Goal: Task Accomplishment & Management: Manage account settings

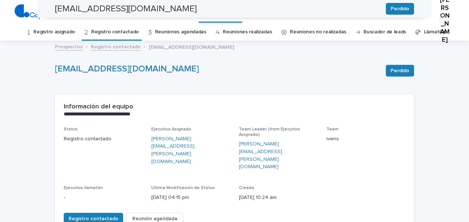
scroll to position [287, 0]
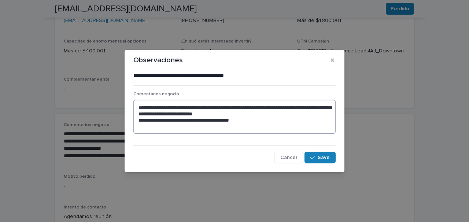
click at [139, 106] on textarea "**********" at bounding box center [234, 117] width 202 height 34
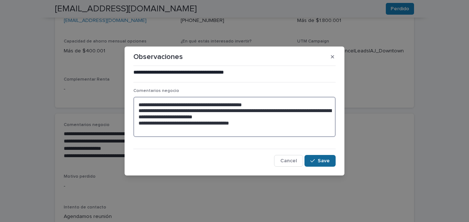
type textarea "**********"
click at [326, 159] on span "Save" at bounding box center [324, 160] width 12 height 5
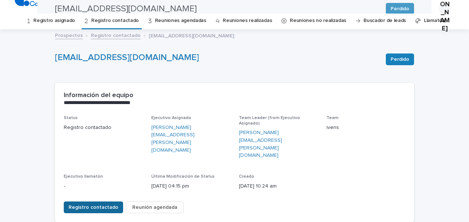
scroll to position [0, 0]
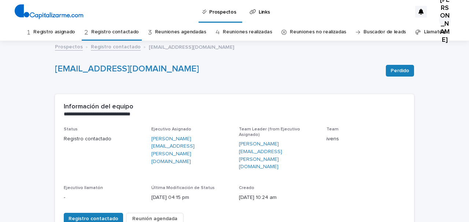
click at [107, 30] on link "Registro contactado" at bounding box center [115, 31] width 48 height 17
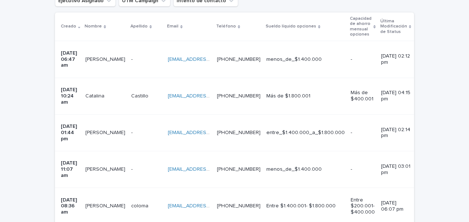
scroll to position [163, 0]
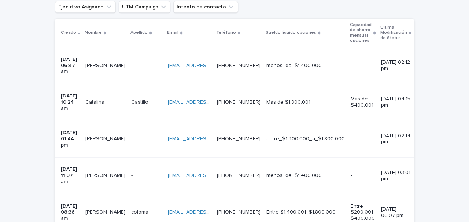
click at [153, 96] on div "[PERSON_NAME]" at bounding box center [146, 102] width 31 height 12
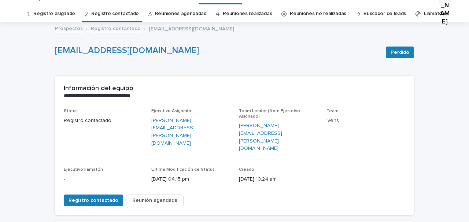
scroll to position [21, 0]
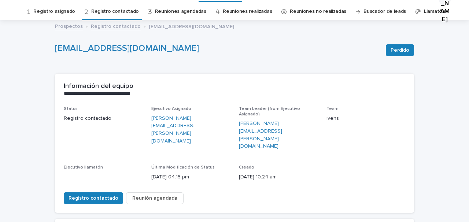
click at [157, 195] on span "Reunión agendada" at bounding box center [154, 198] width 45 height 7
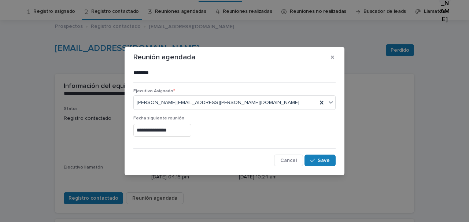
click at [142, 131] on input "**********" at bounding box center [162, 130] width 58 height 13
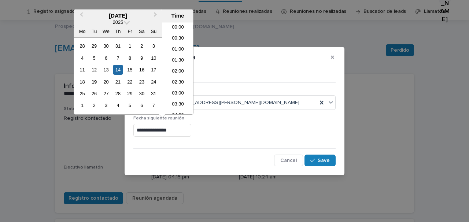
scroll to position [289, 0]
click at [119, 79] on div "21" at bounding box center [118, 82] width 10 height 10
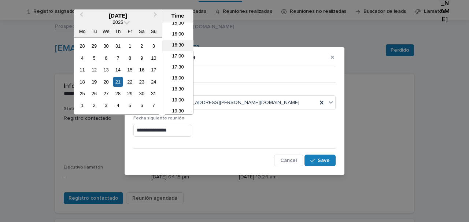
scroll to position [380, 0]
click at [178, 63] on li "19:00" at bounding box center [177, 65] width 31 height 11
type input "**********"
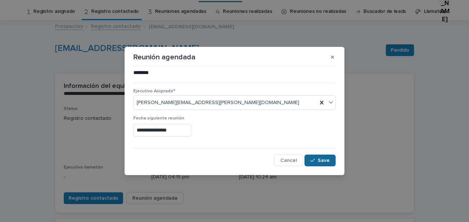
click at [318, 163] on span "Save" at bounding box center [324, 160] width 12 height 5
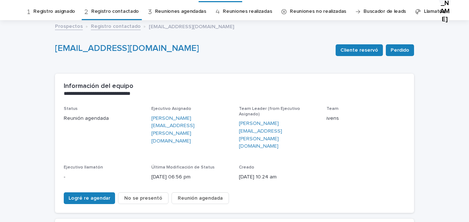
click at [125, 14] on link "Registro contactado" at bounding box center [115, 11] width 48 height 17
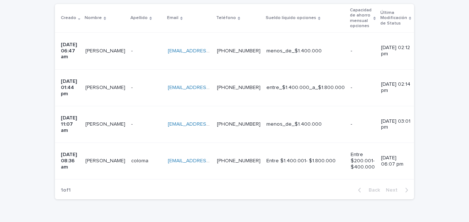
scroll to position [177, 0]
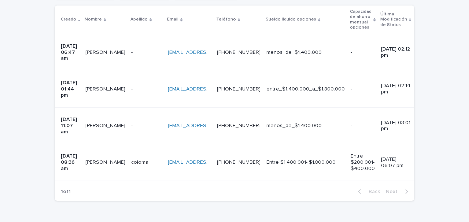
click at [155, 83] on div "- -" at bounding box center [146, 89] width 31 height 12
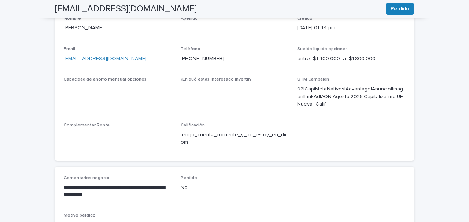
scroll to position [249, 0]
click at [107, 184] on p "**********" at bounding box center [118, 191] width 108 height 15
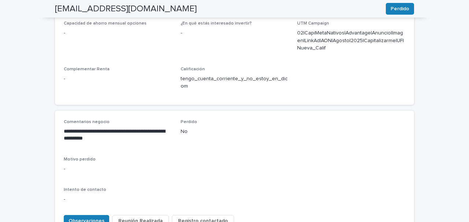
scroll to position [307, 0]
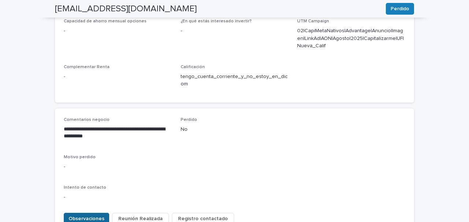
click at [96, 213] on button "Observaciones" at bounding box center [86, 219] width 45 height 12
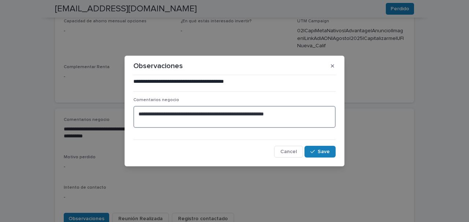
click at [139, 113] on textarea "**********" at bounding box center [234, 117] width 202 height 22
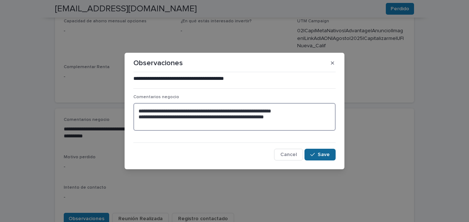
type textarea "**********"
click at [315, 157] on button "Save" at bounding box center [320, 155] width 31 height 12
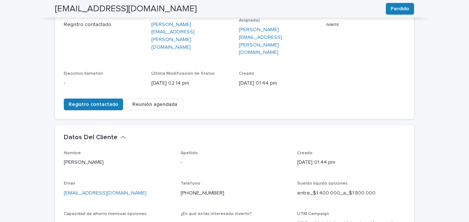
scroll to position [0, 0]
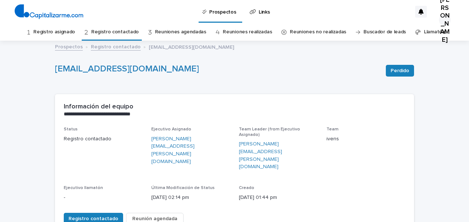
click at [122, 32] on link "Registro contactado" at bounding box center [115, 31] width 48 height 17
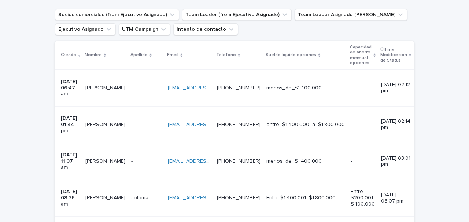
scroll to position [142, 0]
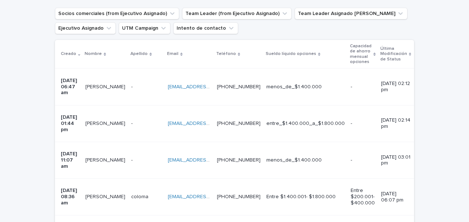
click at [128, 92] on td "[PERSON_NAME] [PERSON_NAME]" at bounding box center [105, 87] width 46 height 37
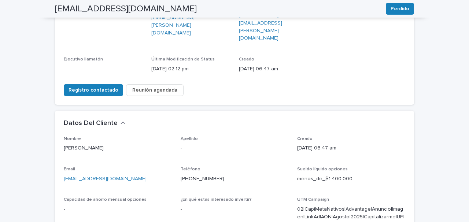
scroll to position [23, 0]
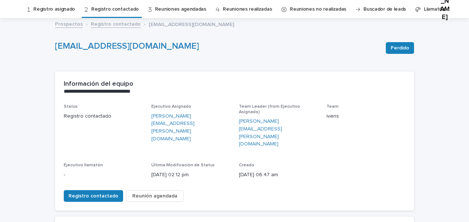
click at [110, 10] on link "Registro contactado" at bounding box center [115, 9] width 48 height 17
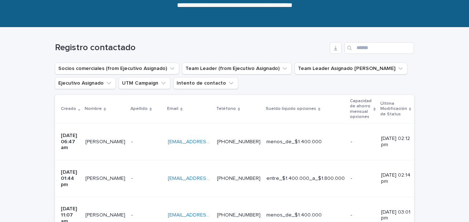
scroll to position [115, 0]
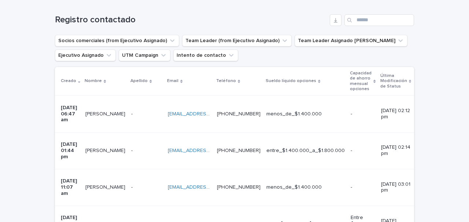
click at [145, 145] on td "- -" at bounding box center [146, 150] width 37 height 37
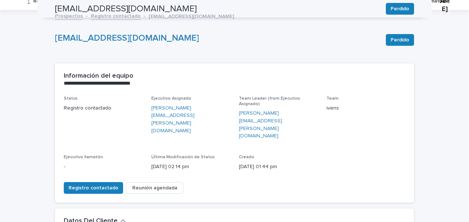
scroll to position [12, 0]
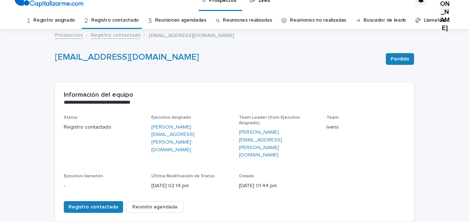
click at [127, 16] on link "Registro contactado" at bounding box center [115, 20] width 48 height 17
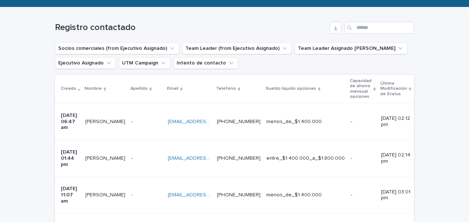
scroll to position [114, 0]
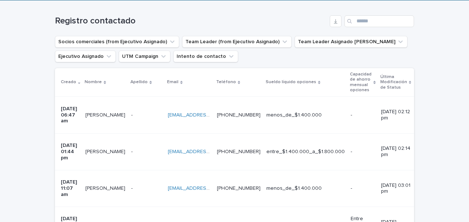
click at [144, 114] on p at bounding box center [146, 115] width 31 height 6
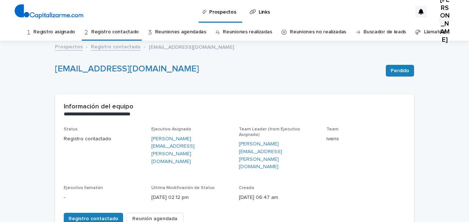
click at [129, 32] on link "Registro contactado" at bounding box center [115, 31] width 48 height 17
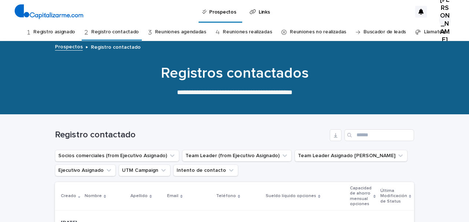
click at [129, 32] on link "Registro contactado" at bounding box center [115, 31] width 48 height 17
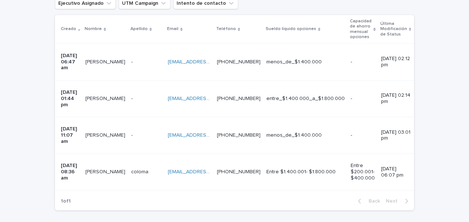
scroll to position [169, 0]
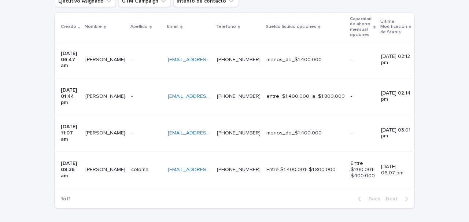
click at [150, 130] on p at bounding box center [146, 133] width 31 height 6
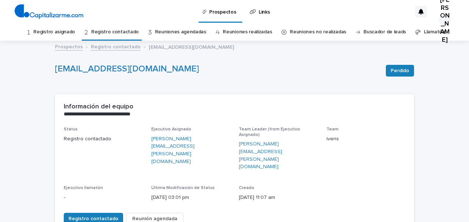
click at [129, 31] on link "Registro contactado" at bounding box center [115, 31] width 48 height 17
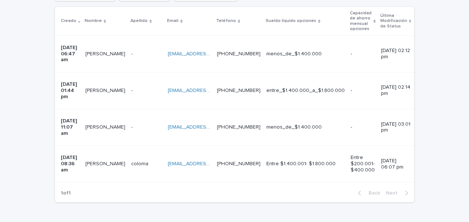
scroll to position [191, 0]
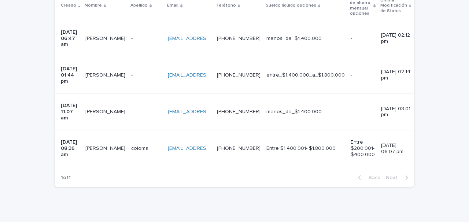
click at [119, 145] on p at bounding box center [105, 148] width 40 height 6
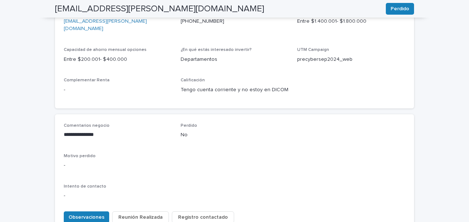
scroll to position [288, 0]
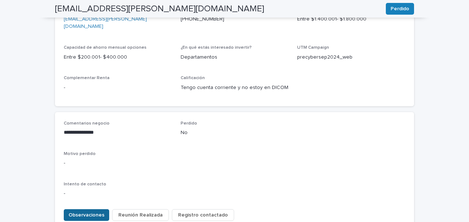
click at [91, 209] on button "Observaciones" at bounding box center [86, 215] width 45 height 12
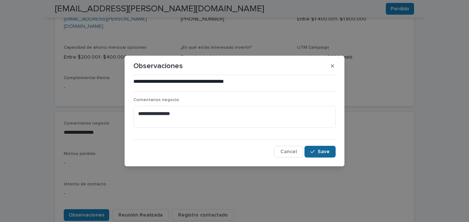
click at [320, 153] on span "Save" at bounding box center [324, 151] width 12 height 5
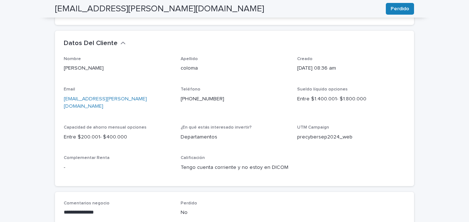
scroll to position [0, 0]
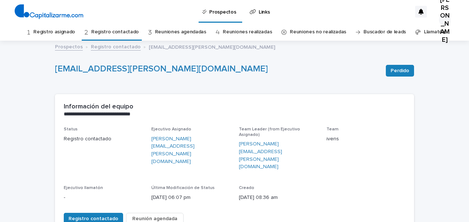
click at [67, 30] on link "Registro asignado" at bounding box center [54, 31] width 42 height 17
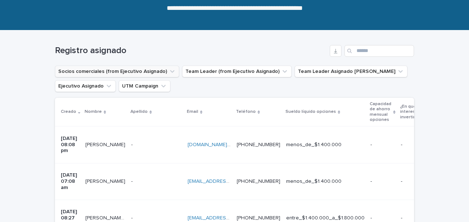
scroll to position [86, 0]
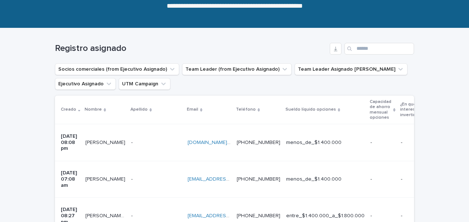
click at [146, 140] on p at bounding box center [156, 143] width 51 height 6
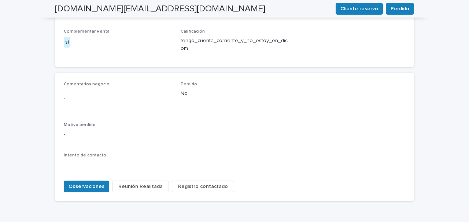
scroll to position [357, 0]
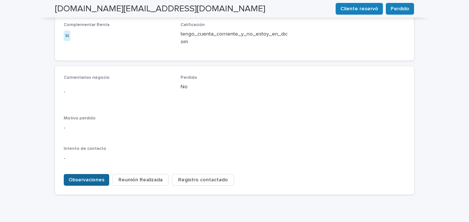
click at [81, 174] on button "Observaciones" at bounding box center [86, 180] width 45 height 12
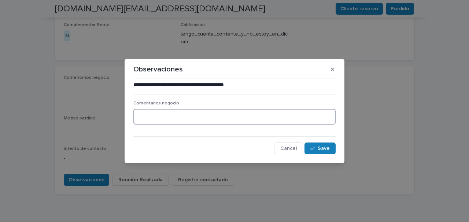
click at [141, 115] on textarea at bounding box center [234, 117] width 202 height 16
click at [240, 96] on div "**********" at bounding box center [234, 117] width 202 height 73
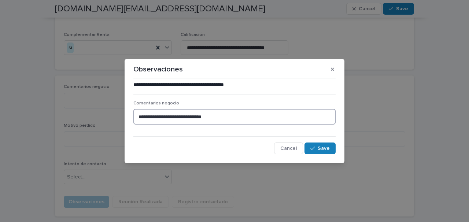
click at [217, 115] on textarea "**********" at bounding box center [234, 117] width 202 height 16
click at [305, 120] on textarea "**********" at bounding box center [234, 117] width 202 height 16
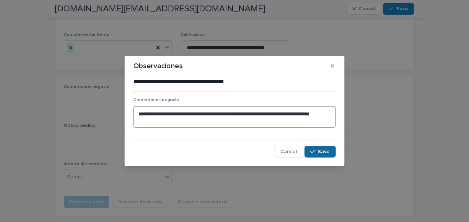
type textarea "**********"
click at [325, 156] on button "Save" at bounding box center [320, 152] width 31 height 12
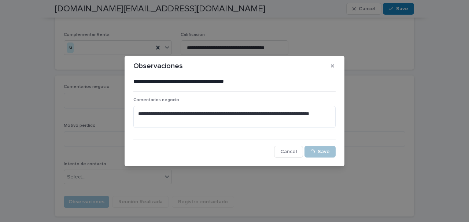
type textarea "**********"
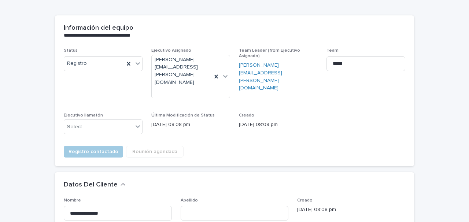
scroll to position [84, 0]
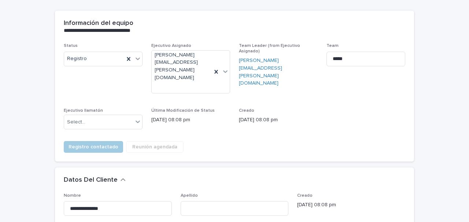
click at [201, 140] on div "**********" at bounding box center [234, 89] width 359 height 157
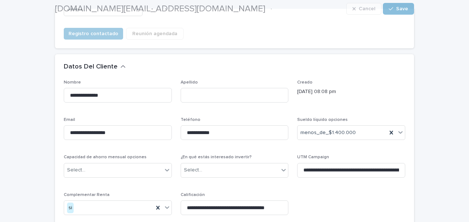
scroll to position [404, 0]
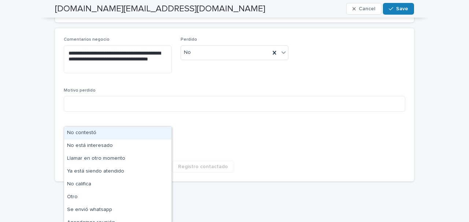
click at [118, 136] on div "Select..." at bounding box center [113, 142] width 98 height 12
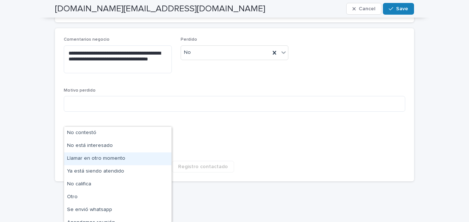
click at [99, 162] on div "Llamar en otro momento" at bounding box center [117, 158] width 107 height 13
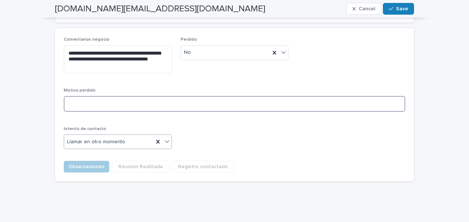
click at [130, 96] on textarea at bounding box center [235, 104] width 342 height 16
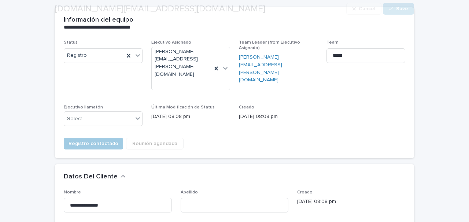
scroll to position [328, 0]
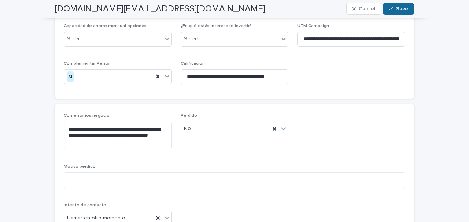
click at [399, 11] on button "Save" at bounding box center [398, 9] width 31 height 12
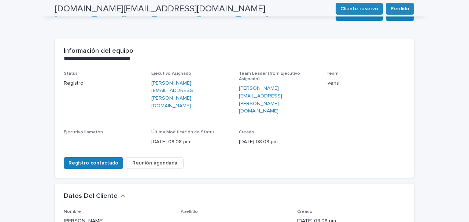
scroll to position [0, 0]
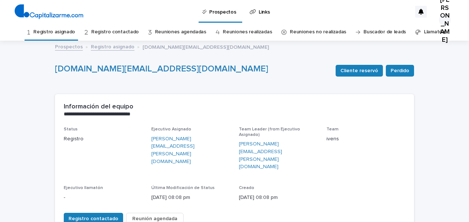
click at [69, 32] on link "Registro asignado" at bounding box center [54, 31] width 42 height 17
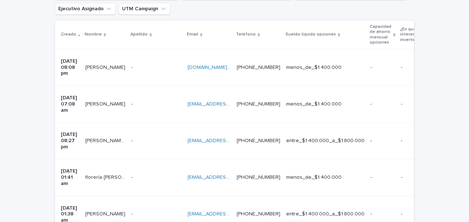
scroll to position [161, 0]
click at [152, 102] on p at bounding box center [156, 105] width 51 height 6
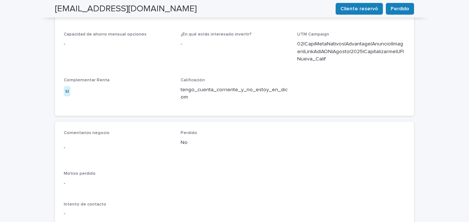
scroll to position [294, 0]
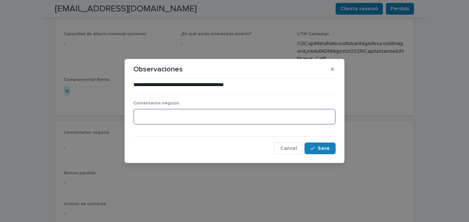
click at [148, 115] on textarea at bounding box center [234, 117] width 202 height 16
click at [147, 121] on textarea at bounding box center [234, 117] width 202 height 16
click at [331, 69] on icon "button" at bounding box center [332, 69] width 3 height 5
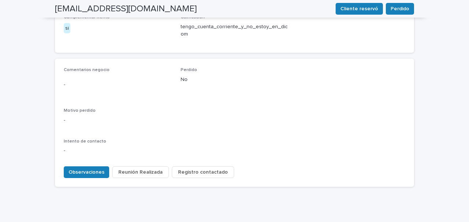
scroll to position [324, 0]
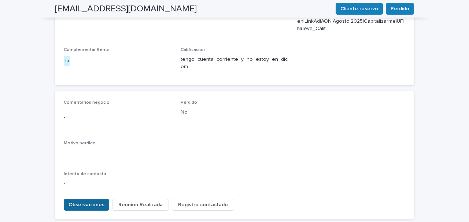
click at [89, 201] on span "Observaciones" at bounding box center [87, 204] width 36 height 7
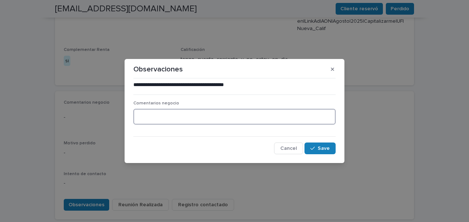
click at [140, 113] on textarea at bounding box center [234, 117] width 202 height 16
type textarea "**********"
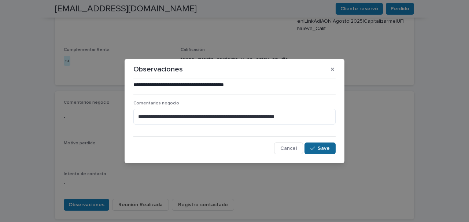
click at [322, 148] on span "Save" at bounding box center [324, 148] width 12 height 5
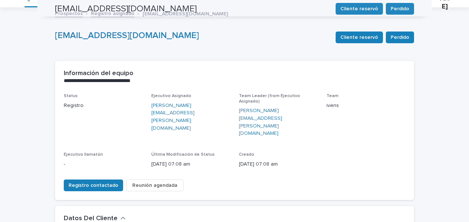
scroll to position [0, 0]
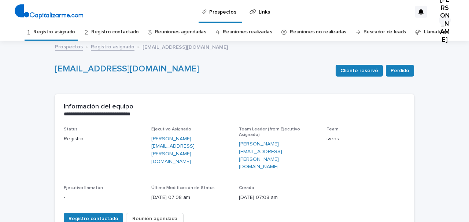
click at [71, 31] on link "Registro asignado" at bounding box center [54, 31] width 42 height 17
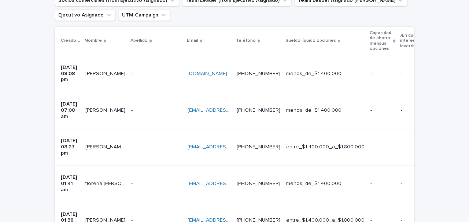
scroll to position [155, 0]
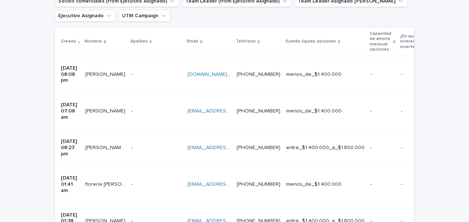
click at [147, 145] on p at bounding box center [156, 148] width 51 height 6
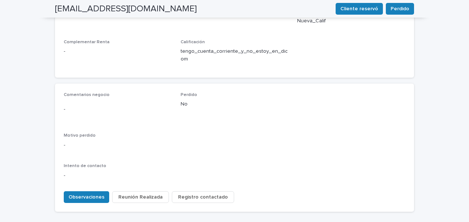
scroll to position [349, 0]
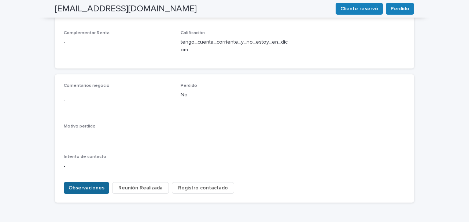
click at [89, 184] on span "Observaciones" at bounding box center [87, 187] width 36 height 7
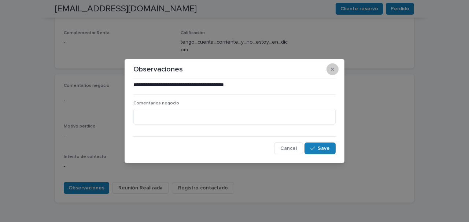
click at [332, 69] on icon "button" at bounding box center [332, 68] width 3 height 3
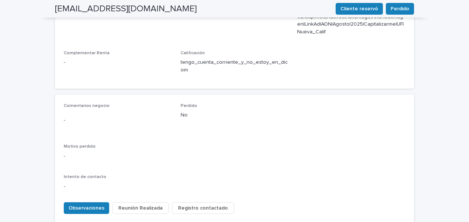
scroll to position [332, 0]
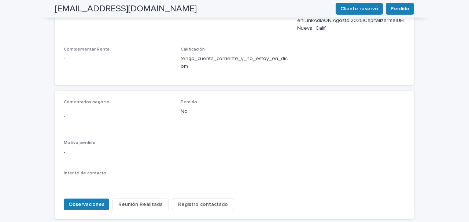
click at [203, 127] on div "Comentarios negocio - Perdido No Motivo perdido - Intento de contacto -" at bounding box center [235, 146] width 342 height 93
click at [83, 201] on span "Observaciones" at bounding box center [87, 204] width 36 height 7
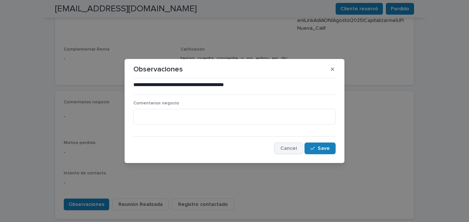
click at [293, 149] on span "Cancel" at bounding box center [288, 148] width 16 height 5
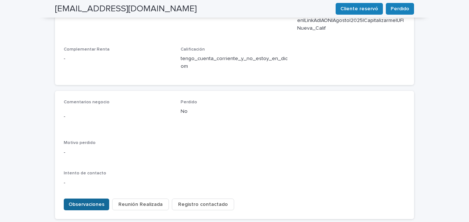
click at [87, 199] on button "Observaciones" at bounding box center [86, 205] width 45 height 12
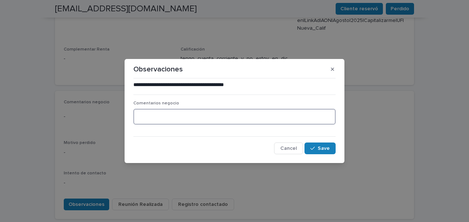
click at [151, 117] on textarea at bounding box center [234, 117] width 202 height 16
click at [299, 119] on textarea "**********" at bounding box center [234, 117] width 202 height 16
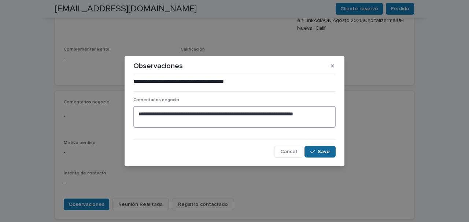
type textarea "**********"
click at [320, 150] on span "Save" at bounding box center [324, 151] width 12 height 5
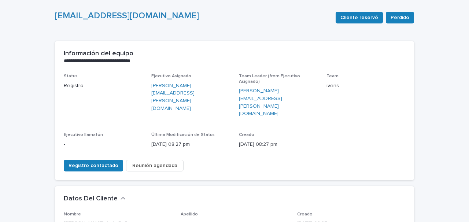
scroll to position [52, 0]
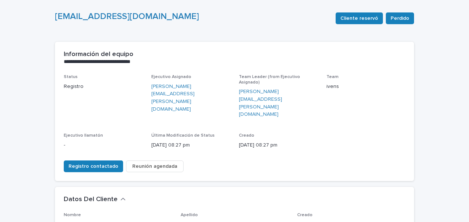
click at [157, 163] on span "Reunión agendada" at bounding box center [154, 166] width 45 height 7
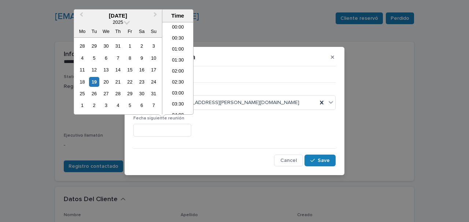
click at [156, 130] on input "text" at bounding box center [162, 130] width 58 height 13
click at [103, 81] on div "20" at bounding box center [106, 82] width 10 height 10
type input "**********"
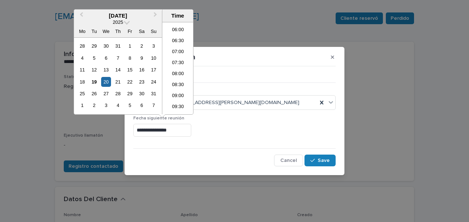
scroll to position [130, 0]
click at [236, 30] on div "**********" at bounding box center [234, 111] width 469 height 222
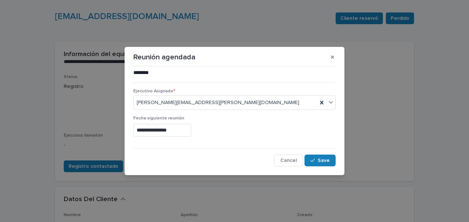
click at [180, 129] on input "**********" at bounding box center [162, 130] width 58 height 13
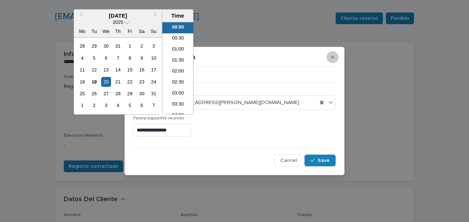
click at [331, 58] on icon "button" at bounding box center [332, 56] width 3 height 3
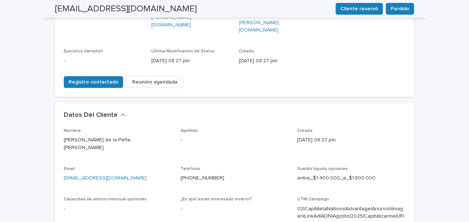
scroll to position [109, 0]
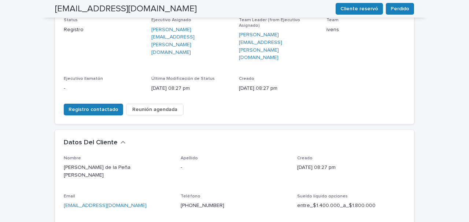
click at [150, 106] on span "Reunión agendada" at bounding box center [154, 109] width 45 height 7
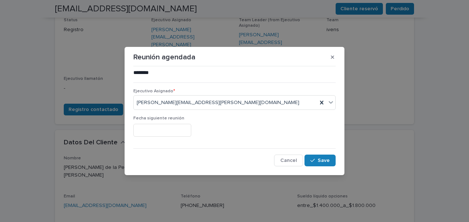
click at [172, 127] on input "text" at bounding box center [162, 130] width 58 height 13
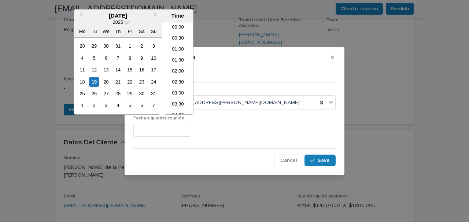
scroll to position [388, 0]
click at [105, 81] on div "20" at bounding box center [106, 82] width 10 height 10
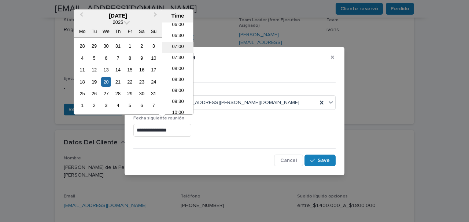
click at [179, 47] on li "07:00" at bounding box center [177, 47] width 31 height 11
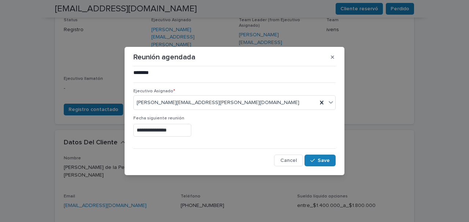
type input "**********"
click at [322, 161] on span "Save" at bounding box center [324, 160] width 12 height 5
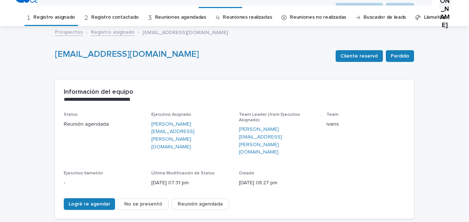
scroll to position [12, 0]
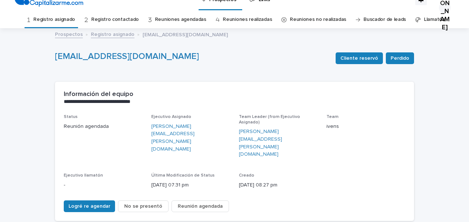
click at [72, 18] on link "Registro asignado" at bounding box center [54, 19] width 42 height 17
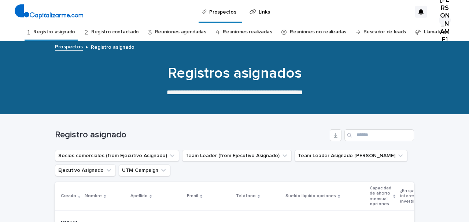
click at [70, 32] on link "Registro asignado" at bounding box center [54, 31] width 42 height 17
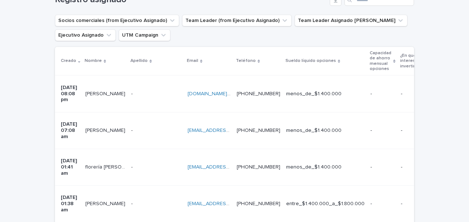
scroll to position [136, 0]
click at [148, 200] on p at bounding box center [156, 203] width 51 height 6
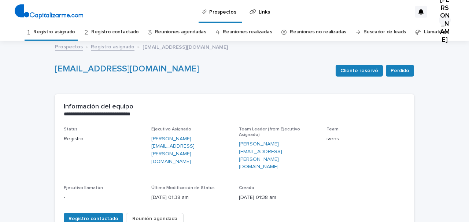
click at [70, 29] on link "Registro asignado" at bounding box center [54, 31] width 42 height 17
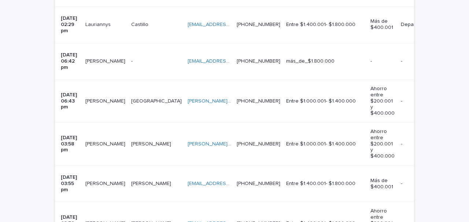
scroll to position [0, 15]
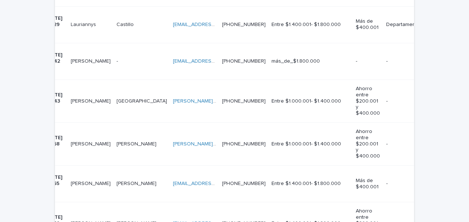
click at [142, 221] on p at bounding box center [142, 224] width 51 height 6
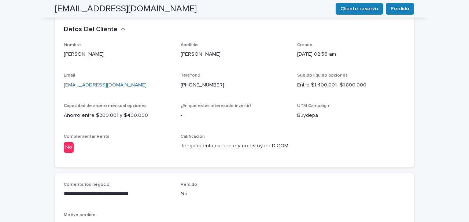
scroll to position [182, 0]
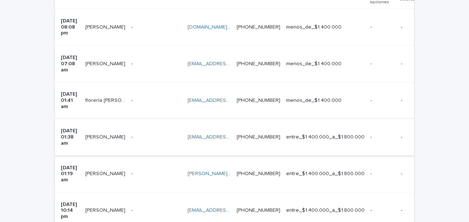
scroll to position [202, 0]
click at [148, 119] on td "- -" at bounding box center [156, 137] width 56 height 37
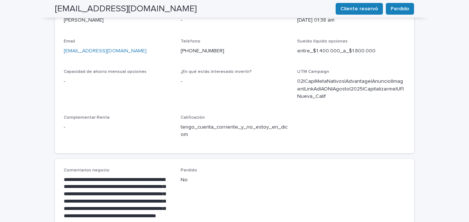
scroll to position [259, 0]
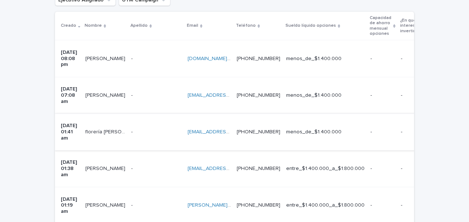
scroll to position [174, 0]
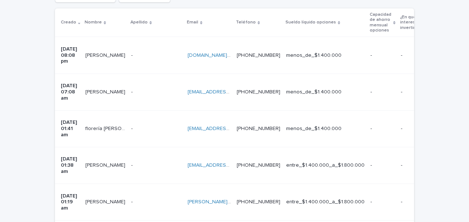
click at [143, 196] on div "- -" at bounding box center [156, 202] width 51 height 12
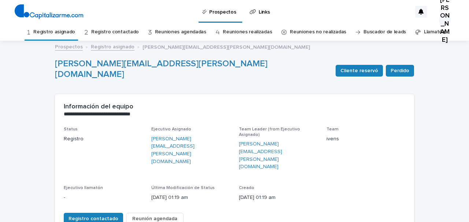
click at [73, 32] on link "Registro asignado" at bounding box center [54, 31] width 42 height 17
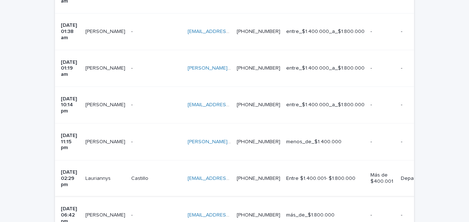
scroll to position [265, 0]
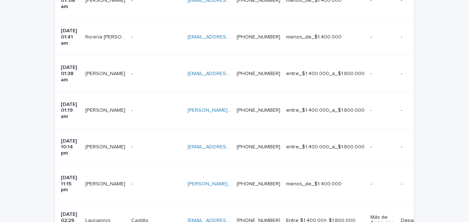
click at [147, 68] on div "- -" at bounding box center [156, 74] width 51 height 12
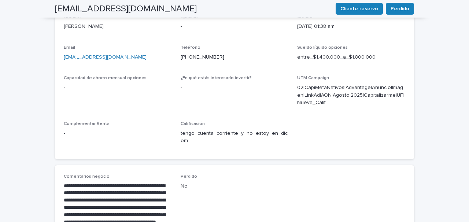
scroll to position [256, 0]
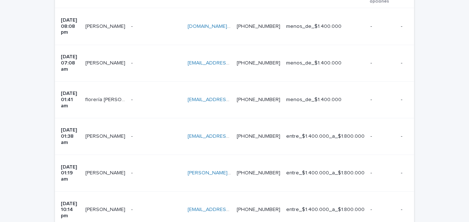
scroll to position [214, 0]
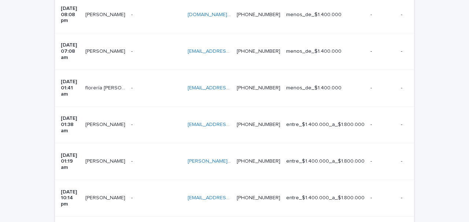
click at [145, 155] on div "- -" at bounding box center [156, 161] width 51 height 12
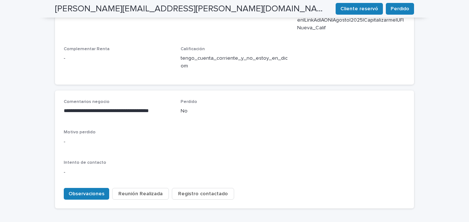
scroll to position [331, 0]
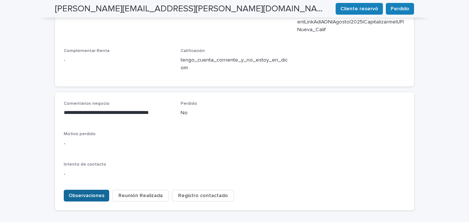
click at [91, 192] on span "Observaciones" at bounding box center [87, 195] width 36 height 7
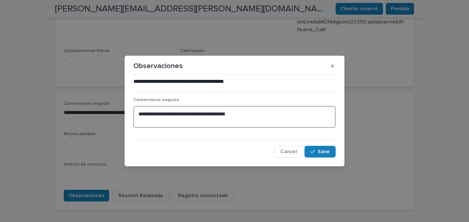
click at [137, 114] on textarea "**********" at bounding box center [234, 117] width 202 height 22
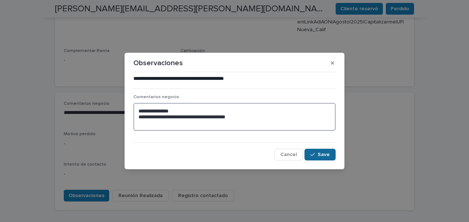
type textarea "**********"
click at [311, 154] on icon "button" at bounding box center [312, 154] width 4 height 5
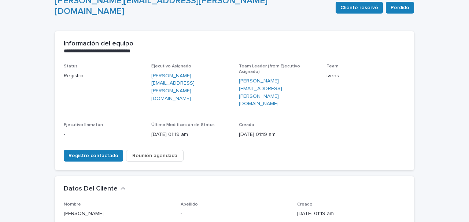
scroll to position [0, 0]
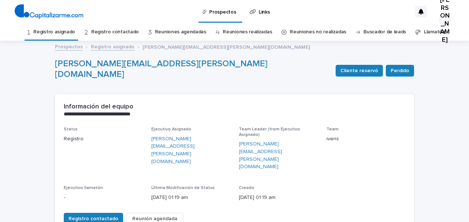
click at [74, 32] on link "Registro asignado" at bounding box center [54, 31] width 42 height 17
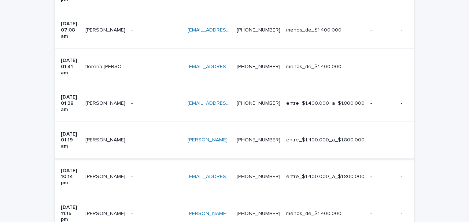
scroll to position [257, 0]
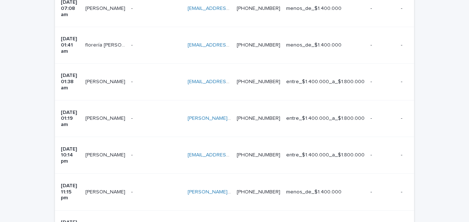
click at [149, 152] on p at bounding box center [156, 155] width 51 height 6
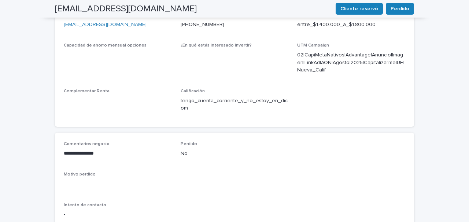
scroll to position [280, 0]
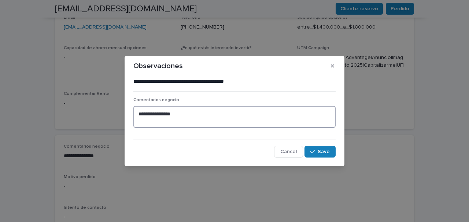
click at [139, 114] on textarea "**********" at bounding box center [234, 117] width 202 height 22
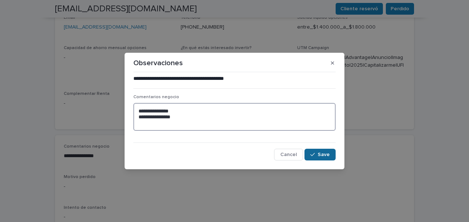
type textarea "**********"
click at [320, 152] on span "Save" at bounding box center [324, 154] width 12 height 5
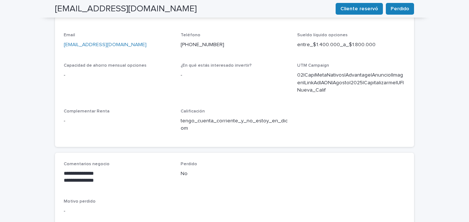
scroll to position [298, 0]
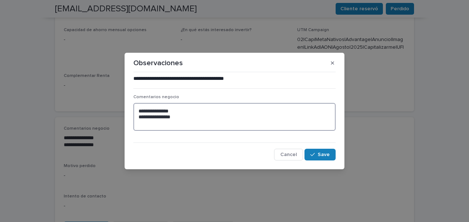
click at [176, 113] on textarea "**********" at bounding box center [234, 117] width 202 height 28
type textarea "**********"
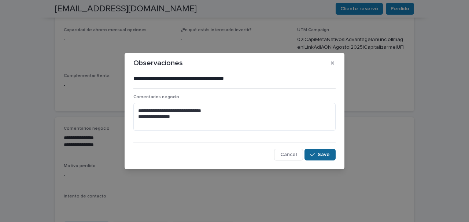
click at [321, 155] on span "Save" at bounding box center [324, 154] width 12 height 5
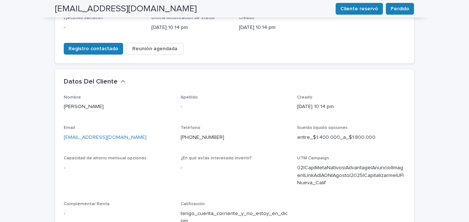
scroll to position [0, 0]
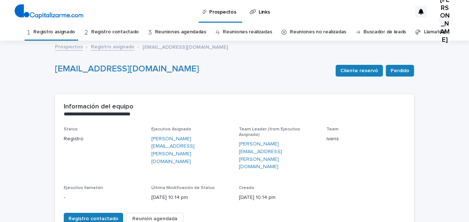
click at [60, 30] on link "Registro asignado" at bounding box center [54, 31] width 42 height 17
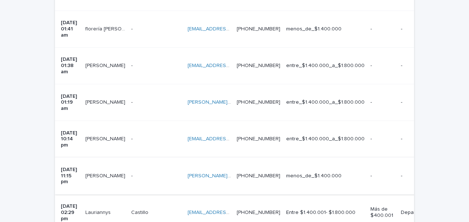
scroll to position [276, 0]
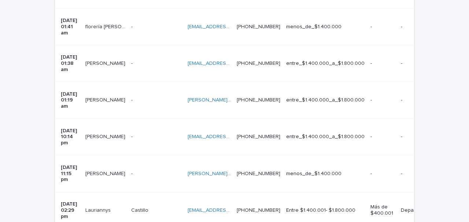
click at [151, 171] on p at bounding box center [156, 174] width 51 height 6
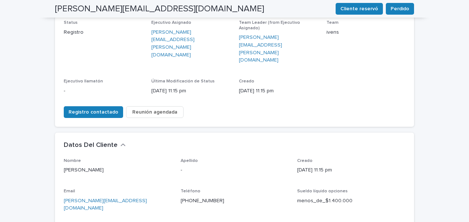
scroll to position [107, 0]
click at [151, 141] on div "Datos Del Cliente" at bounding box center [233, 145] width 339 height 8
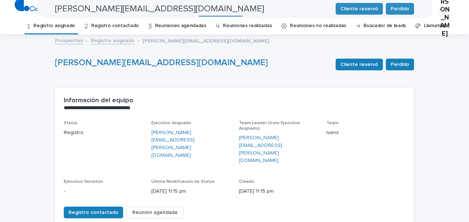
scroll to position [0, 0]
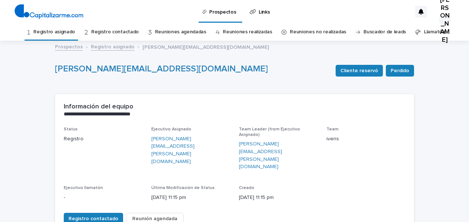
click at [70, 29] on link "Registro asignado" at bounding box center [54, 31] width 42 height 17
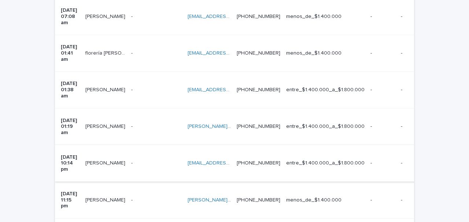
scroll to position [253, 0]
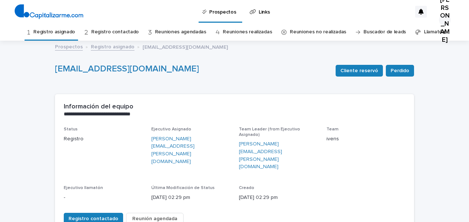
click at [72, 32] on link "Registro asignado" at bounding box center [54, 31] width 42 height 17
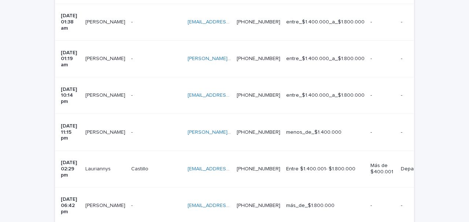
scroll to position [317, 0]
click at [144, 199] on div "- -" at bounding box center [156, 205] width 51 height 12
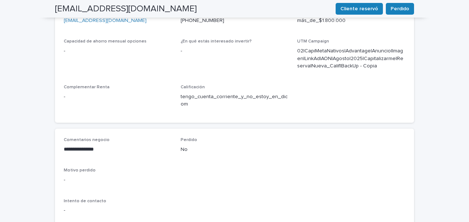
scroll to position [289, 0]
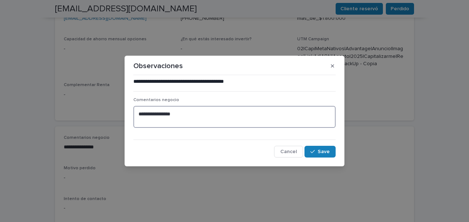
click at [137, 115] on textarea "**********" at bounding box center [234, 117] width 202 height 22
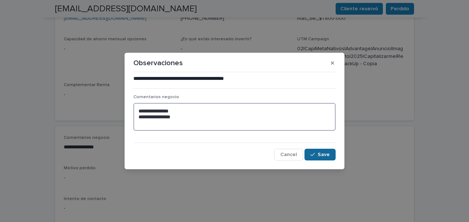
type textarea "**********"
click at [327, 156] on span "Save" at bounding box center [324, 154] width 12 height 5
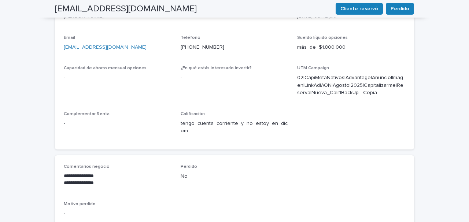
scroll to position [291, 0]
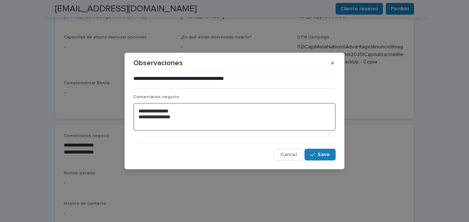
click at [179, 112] on textarea "**********" at bounding box center [234, 117] width 202 height 28
type textarea "**********"
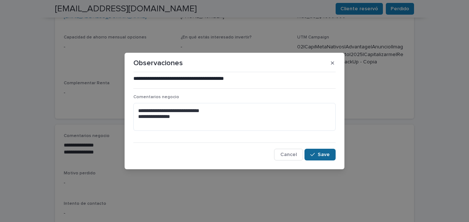
click at [320, 150] on button "Save" at bounding box center [320, 155] width 31 height 12
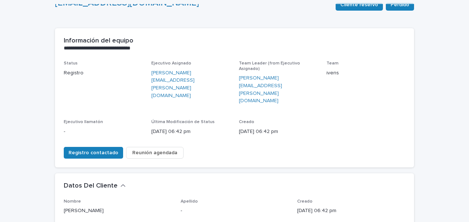
scroll to position [0, 0]
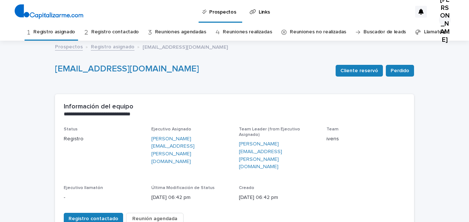
click at [70, 33] on link "Registro asignado" at bounding box center [54, 31] width 42 height 17
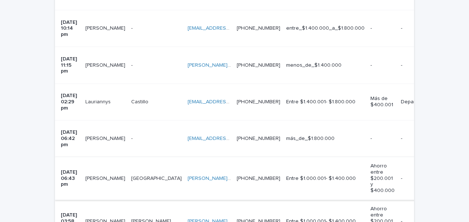
scroll to position [385, 0]
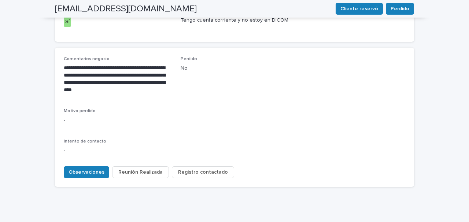
scroll to position [317, 0]
